Goal: Task Accomplishment & Management: Complete application form

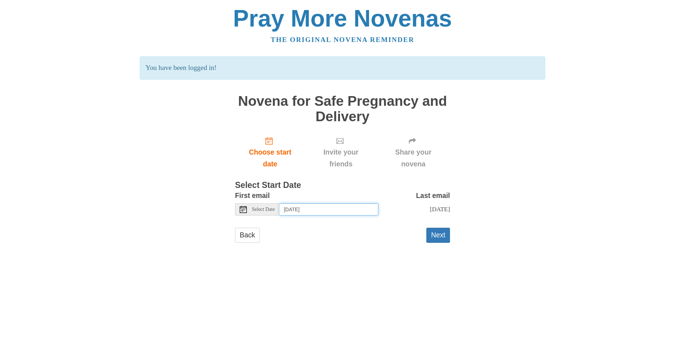
click at [311, 206] on input "[DATE]" at bounding box center [328, 209] width 99 height 12
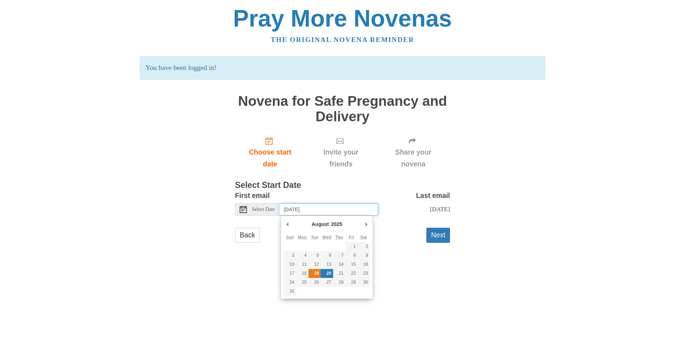
type input "[DATE]"
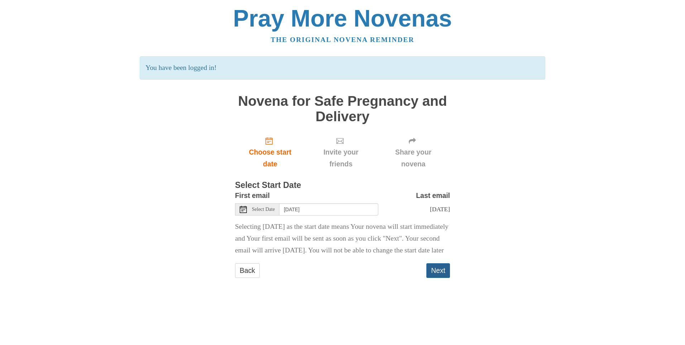
click at [433, 278] on button "Next" at bounding box center [438, 270] width 24 height 15
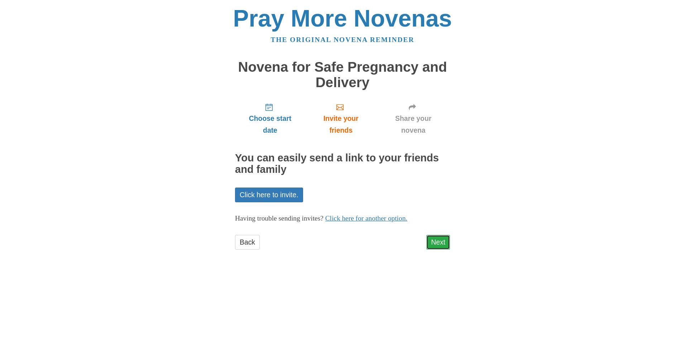
click at [435, 243] on link "Next" at bounding box center [438, 242] width 24 height 15
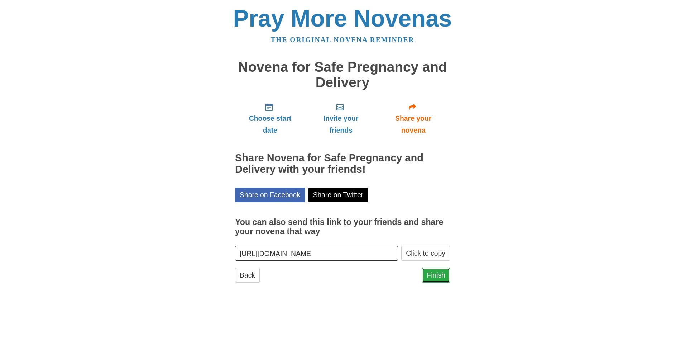
click at [431, 272] on link "Finish" at bounding box center [436, 275] width 28 height 15
